Goal: Task Accomplishment & Management: Use online tool/utility

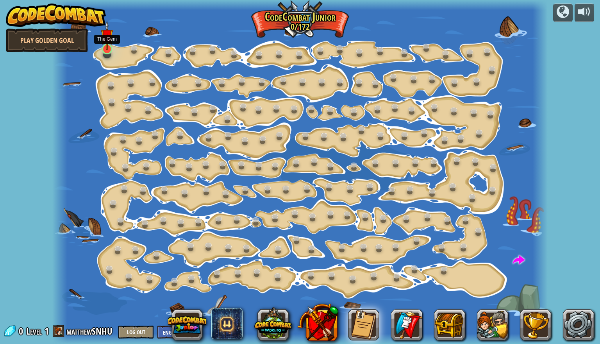
click at [106, 45] on img at bounding box center [107, 36] width 13 height 30
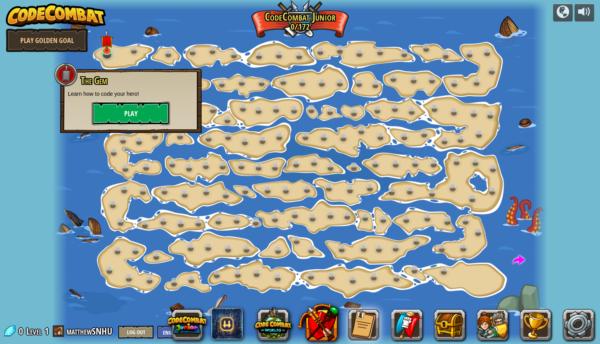
click at [137, 109] on button "Play" at bounding box center [131, 113] width 78 height 23
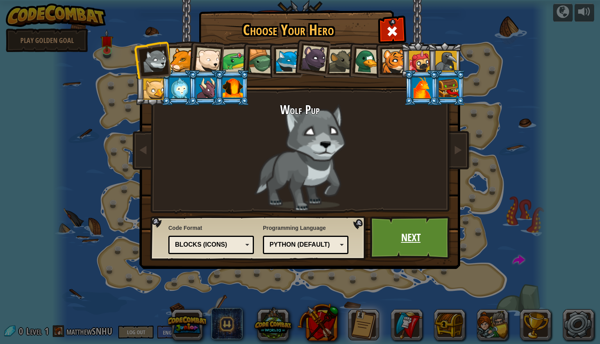
click at [402, 230] on link "Next" at bounding box center [411, 237] width 82 height 43
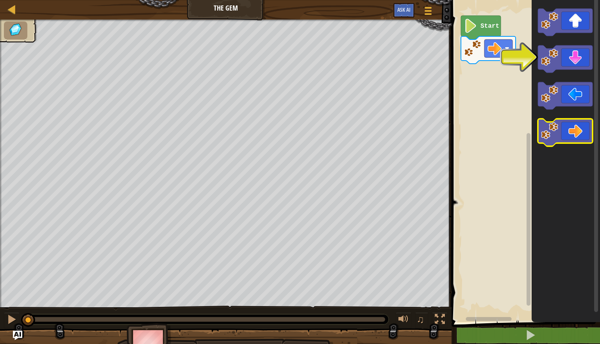
click at [404, 141] on icon "Blockly Workspace" at bounding box center [565, 132] width 55 height 27
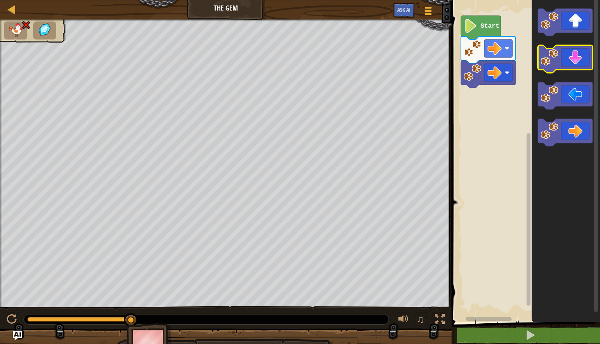
click at [404, 62] on icon "Blockly Workspace" at bounding box center [565, 58] width 55 height 27
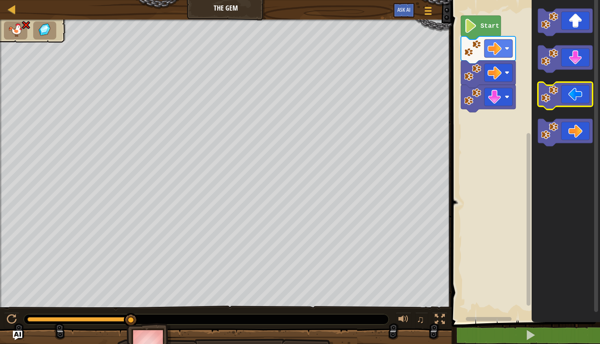
click at [404, 100] on icon "Blockly Workspace" at bounding box center [565, 95] width 55 height 27
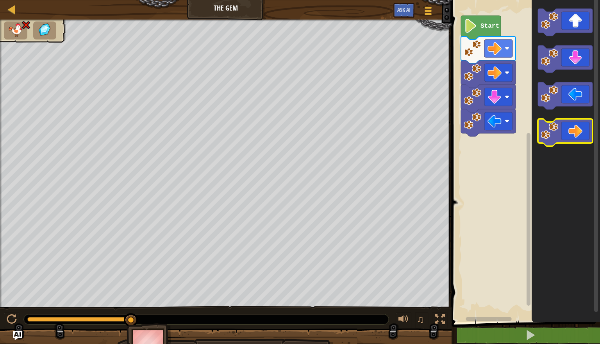
click at [404, 136] on icon "Blockly Workspace" at bounding box center [565, 132] width 55 height 27
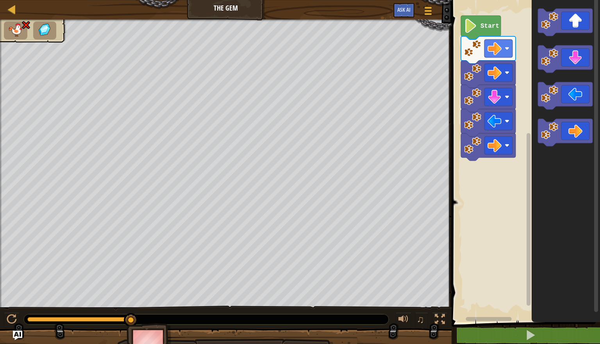
click at [404, 36] on rect "Blockly Workspace" at bounding box center [565, 22] width 55 height 27
click at [404, 32] on icon "Blockly Workspace" at bounding box center [565, 22] width 55 height 27
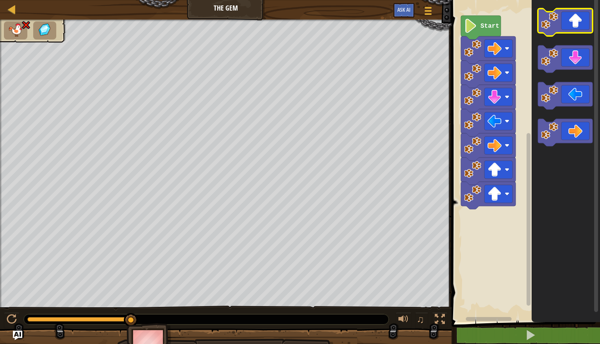
click at [404, 32] on icon "Blockly Workspace" at bounding box center [565, 22] width 55 height 27
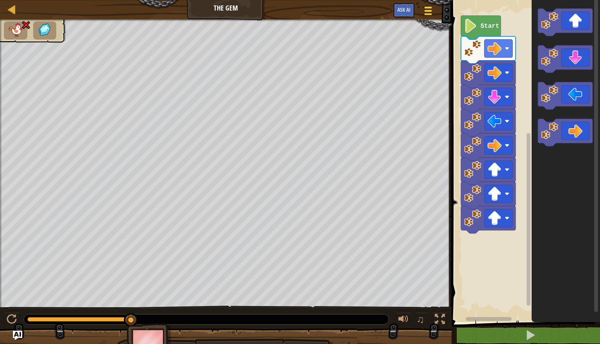
click at [404, 8] on span at bounding box center [427, 8] width 7 height 2
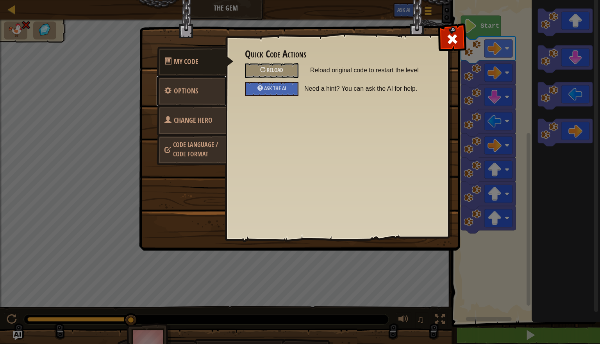
click at [209, 93] on link "Options" at bounding box center [192, 91] width 70 height 30
